Goal: Navigation & Orientation: Find specific page/section

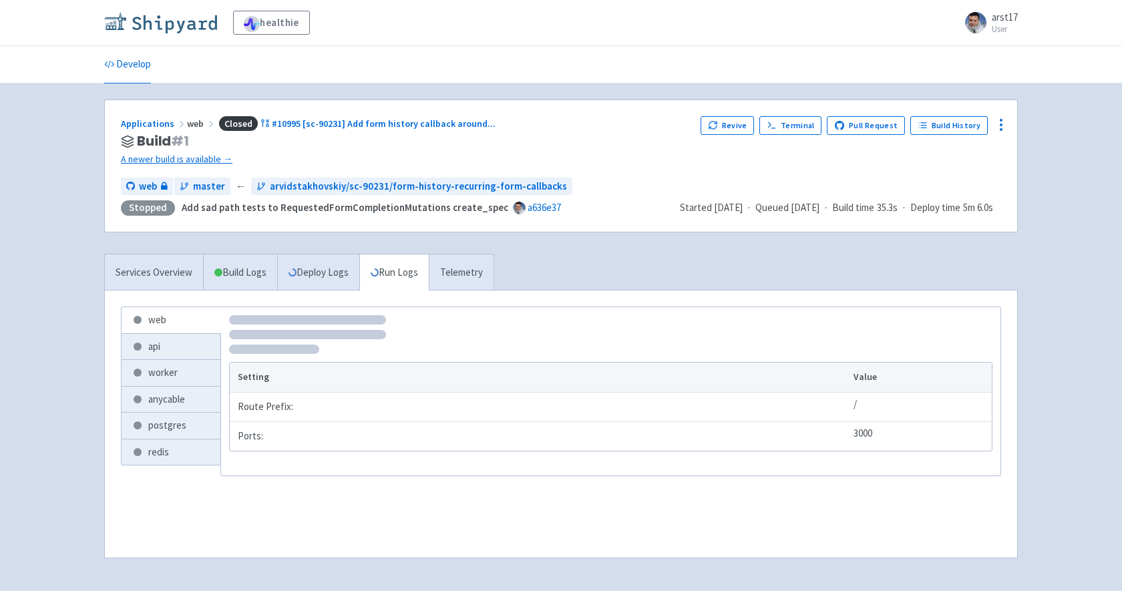
click at [152, 31] on img at bounding box center [160, 22] width 113 height 21
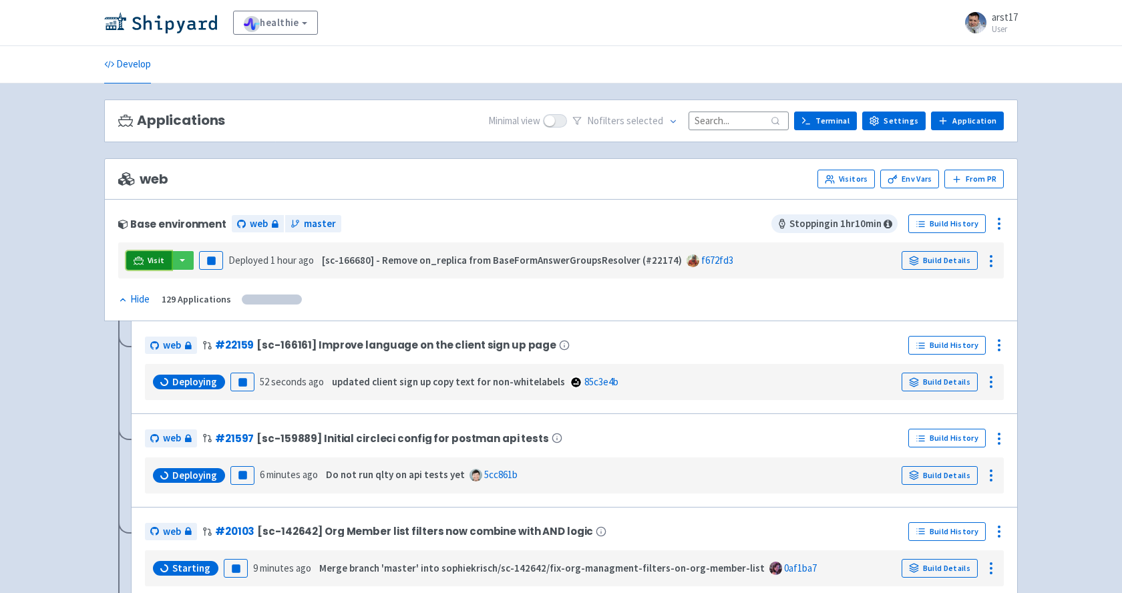
click at [146, 262] on link "Visit" at bounding box center [148, 260] width 45 height 19
click at [483, 196] on div "web Visitors Env Vars From PR" at bounding box center [561, 178] width 914 height 41
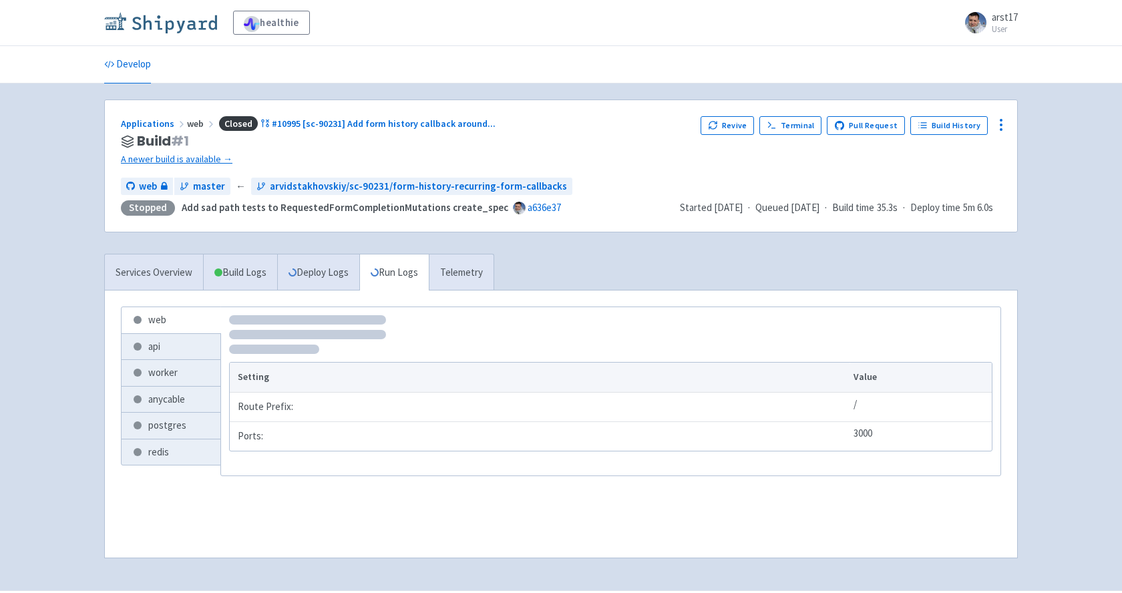
click at [160, 20] on img at bounding box center [160, 22] width 113 height 21
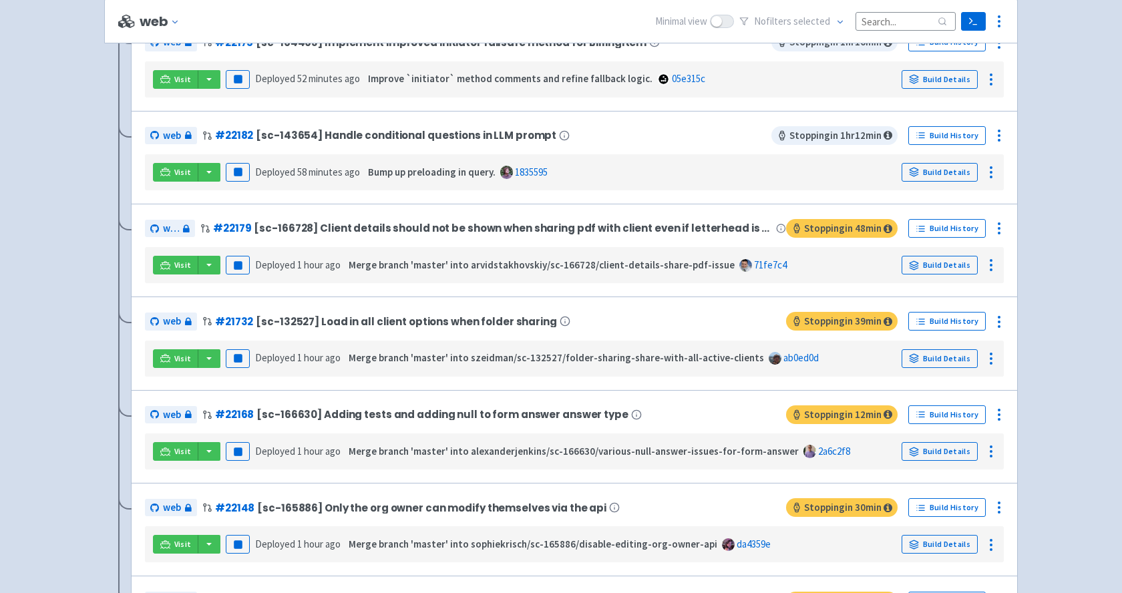
scroll to position [1373, 0]
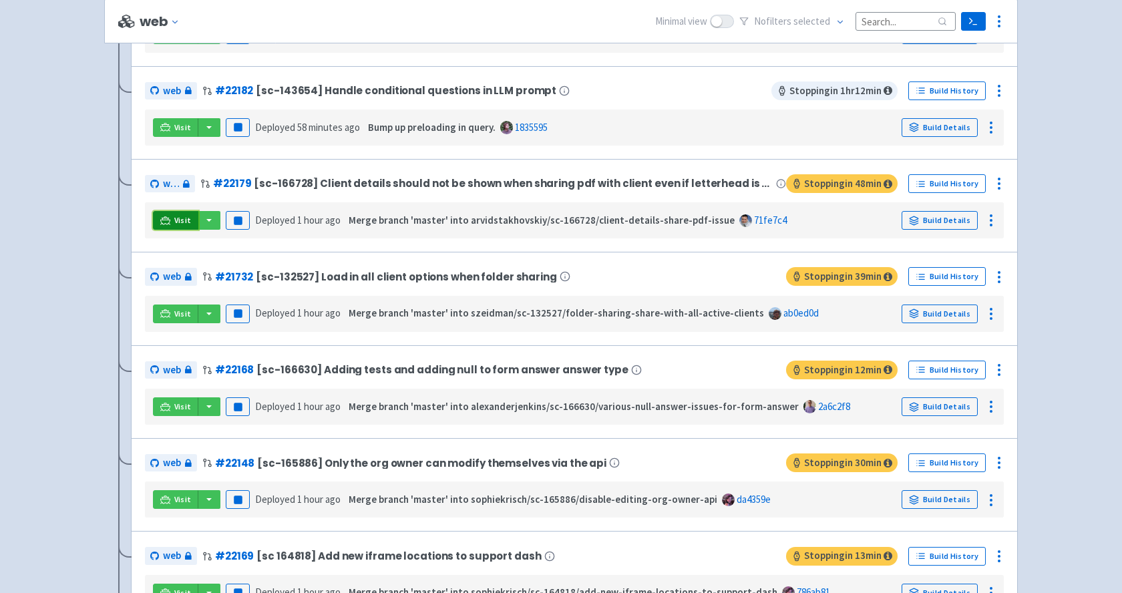
click at [182, 230] on link "Visit" at bounding box center [175, 220] width 45 height 19
